Goal: Information Seeking & Learning: Learn about a topic

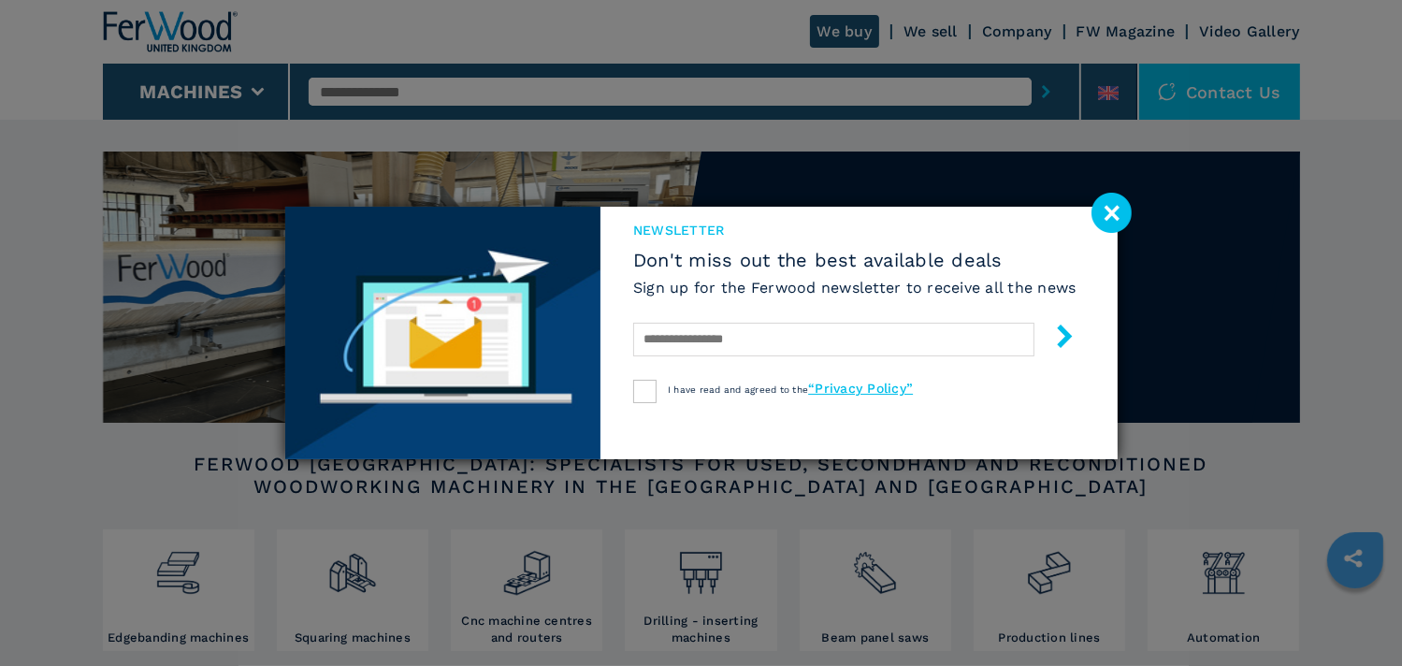
click at [1111, 209] on image at bounding box center [1111, 213] width 40 height 40
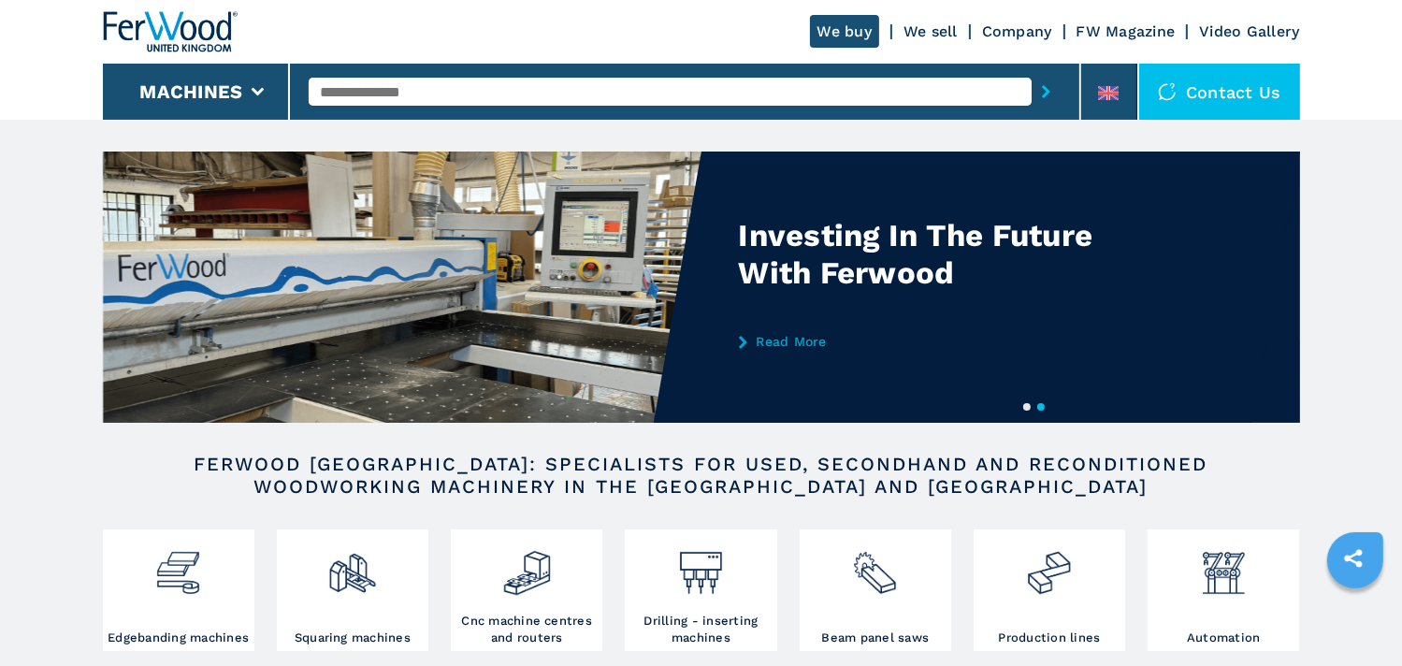
scroll to position [187, 0]
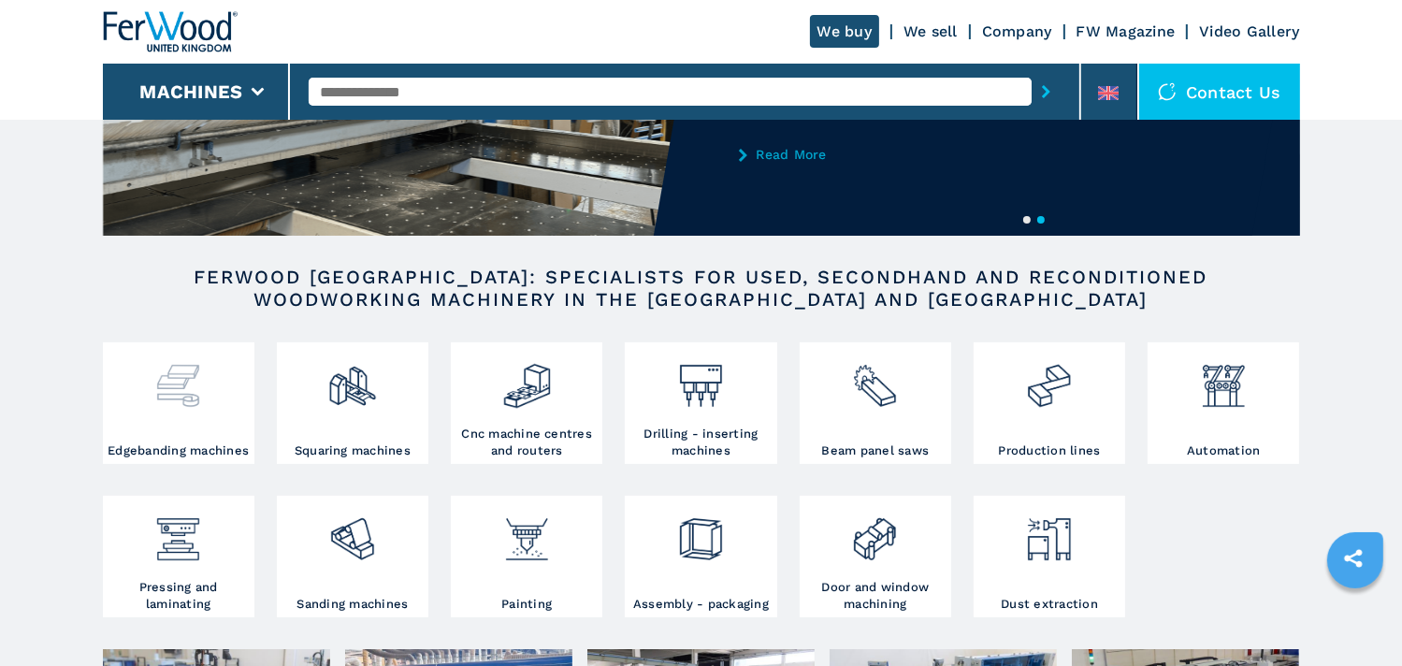
click at [179, 397] on img at bounding box center [178, 379] width 50 height 64
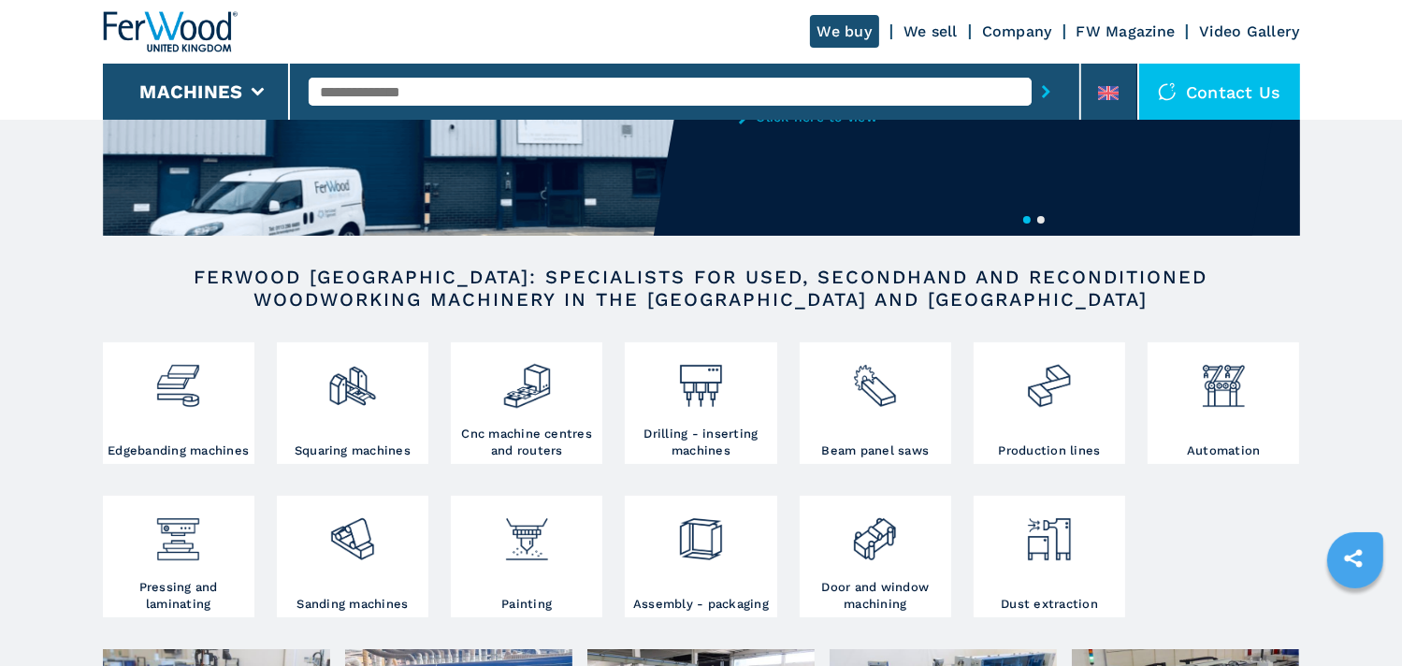
scroll to position [0, 0]
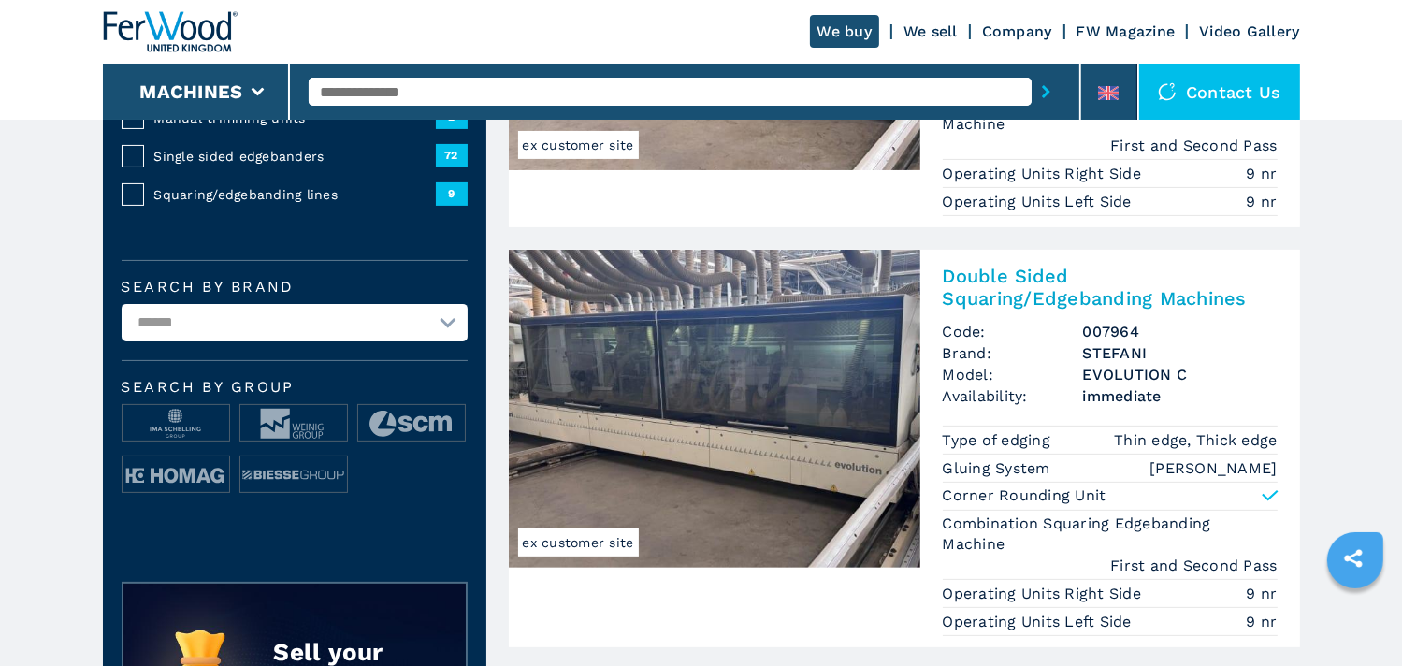
scroll to position [429, 0]
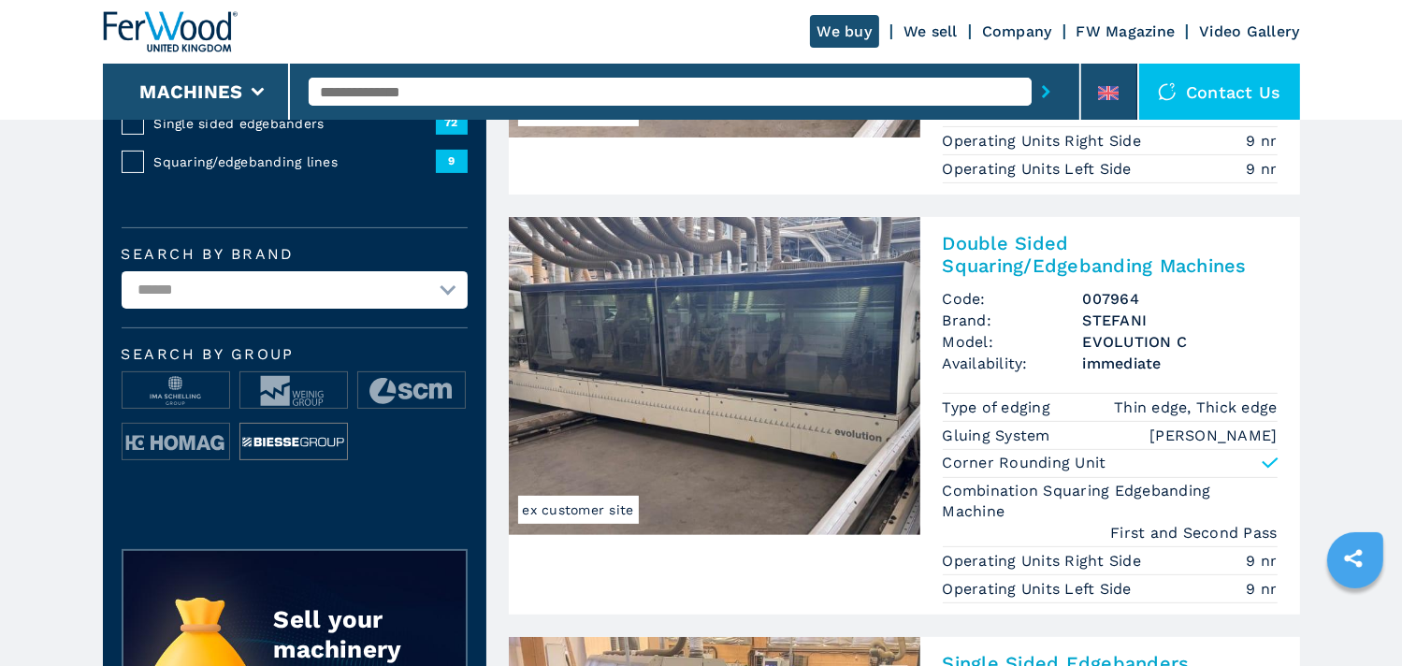
click at [282, 446] on img at bounding box center [293, 442] width 107 height 37
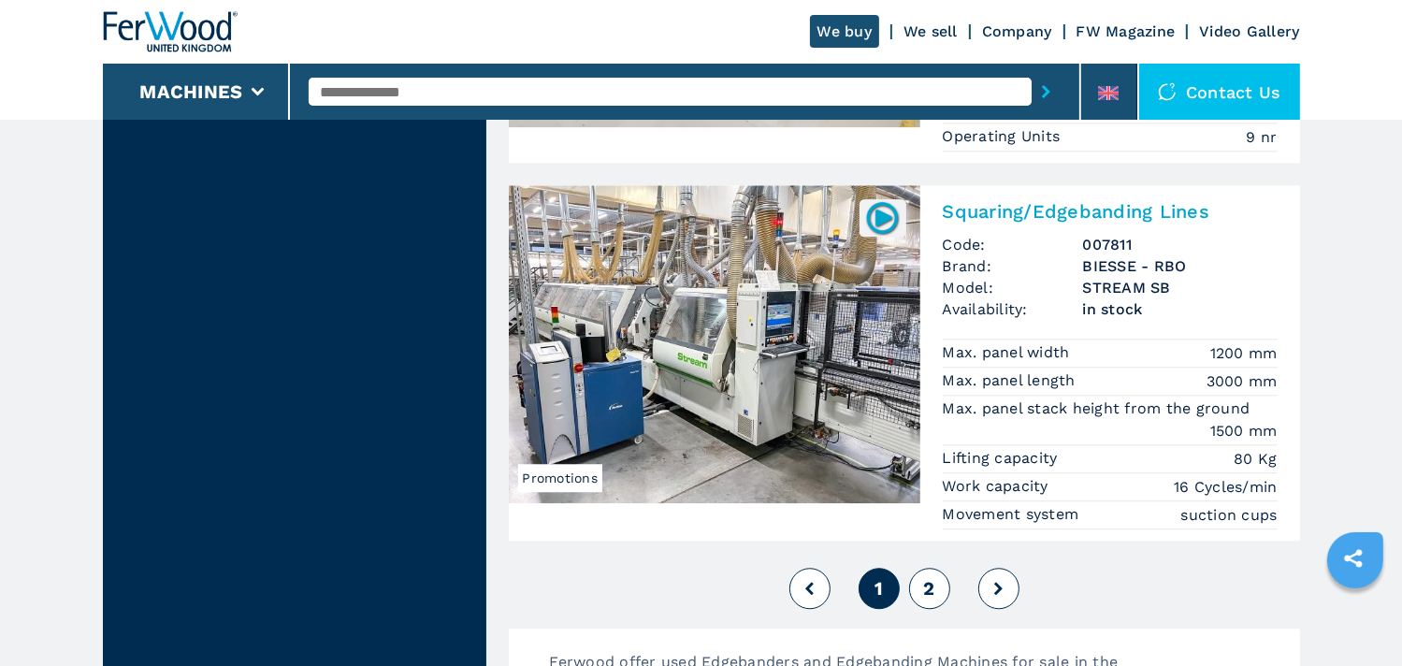
scroll to position [4871, 0]
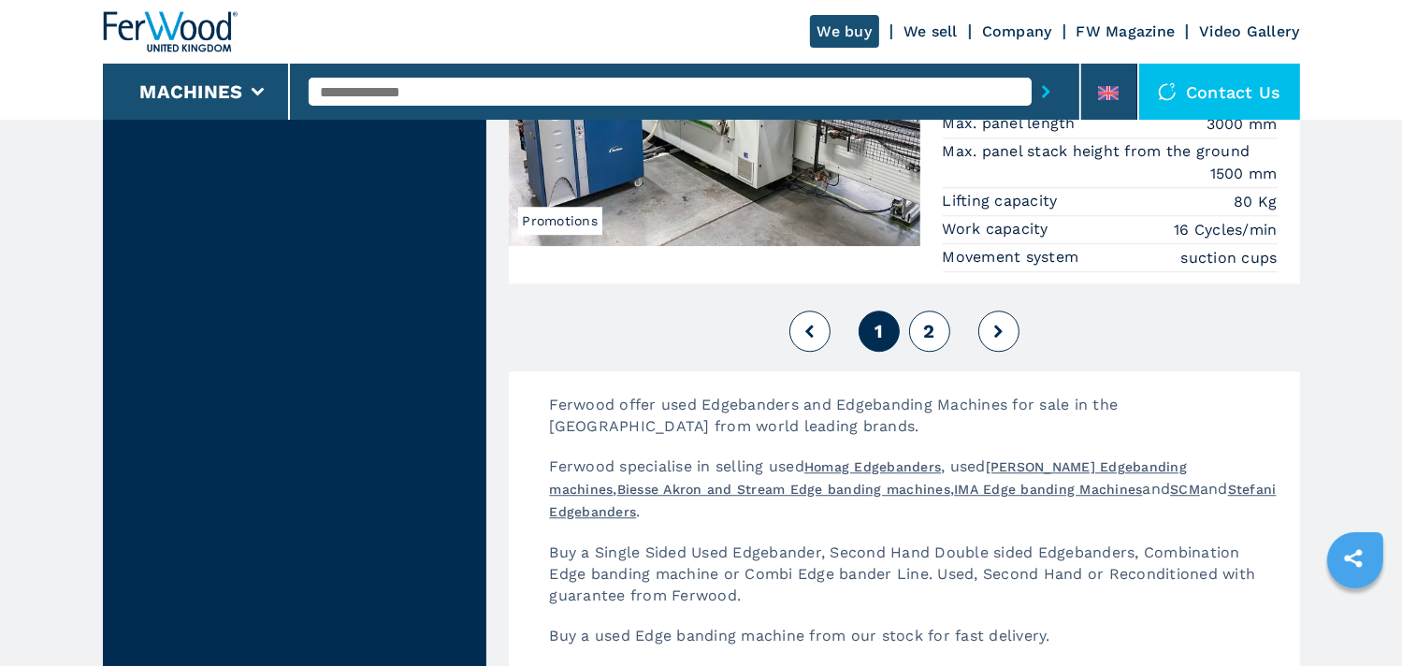
click at [943, 310] on button "2" at bounding box center [929, 330] width 41 height 41
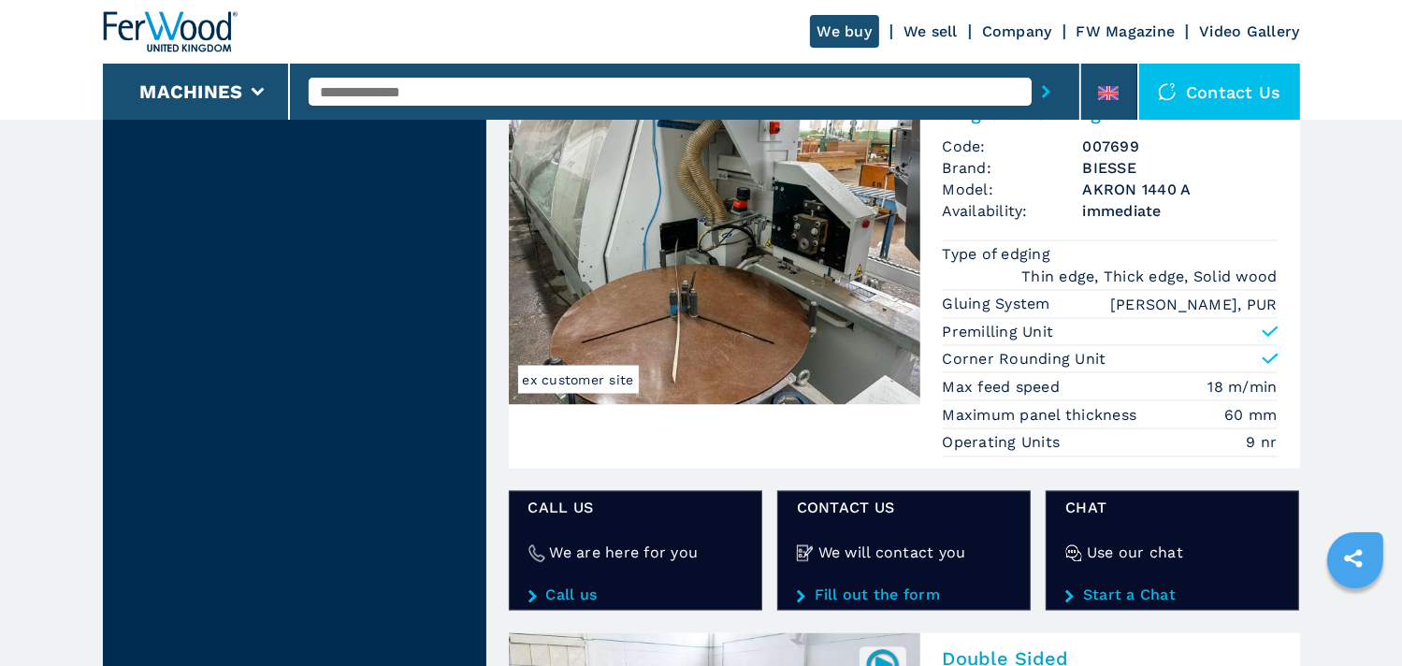
scroll to position [3647, 0]
